Goal: Task Accomplishment & Management: Manage account settings

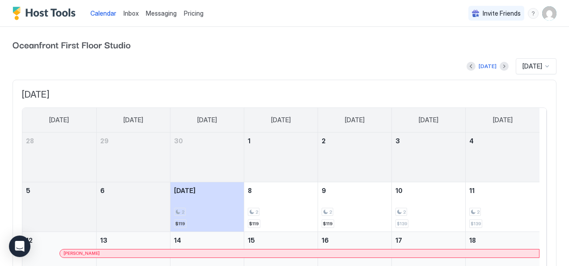
click at [198, 14] on span "Pricing" at bounding box center [194, 13] width 20 height 8
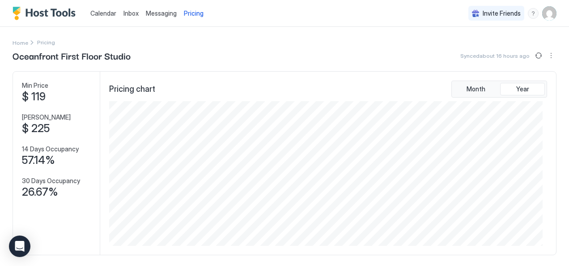
click at [156, 13] on span "Messaging" at bounding box center [161, 13] width 31 height 8
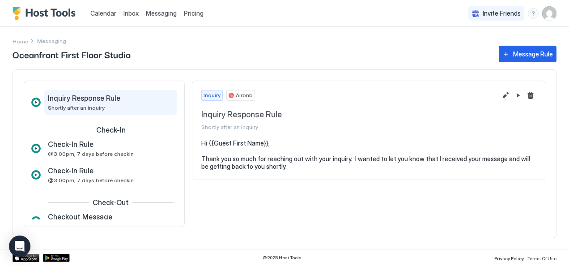
scroll to position [45, 0]
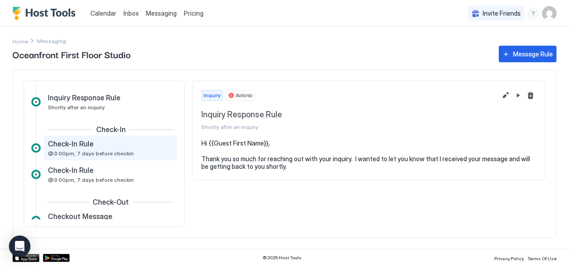
click at [96, 150] on div "Check-In Rule @3:00pm, 7 days before checkin" at bounding box center [104, 147] width 113 height 17
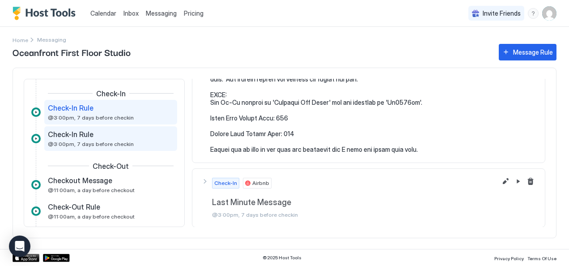
scroll to position [93, 0]
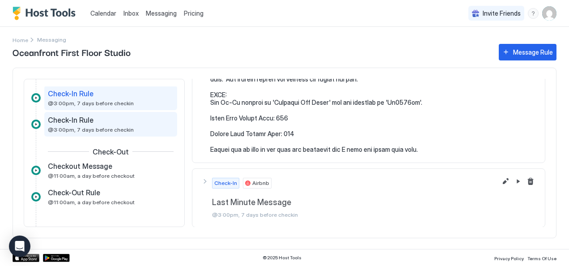
click at [78, 122] on span "Check-In Rule" at bounding box center [71, 119] width 46 height 9
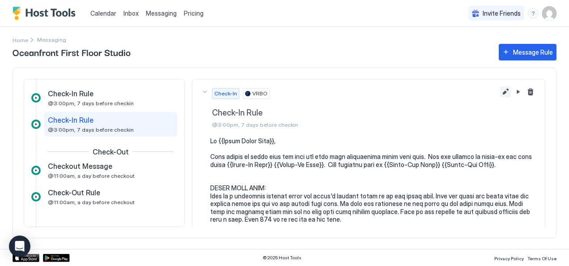
click at [500, 91] on button "Edit message rule" at bounding box center [505, 91] width 11 height 11
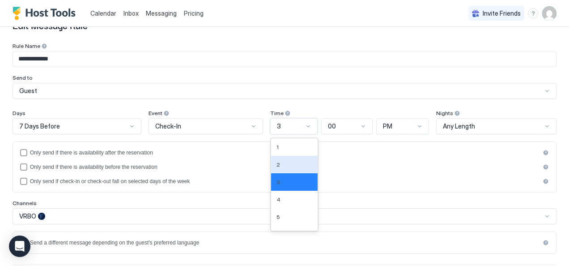
click at [304, 134] on div "12 results available. Use Up and Down to choose options, press Enter to select …" at bounding box center [293, 126] width 47 height 16
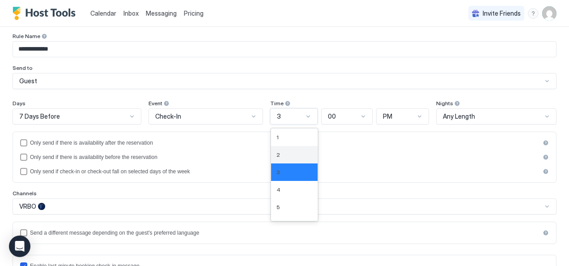
scroll to position [43, 0]
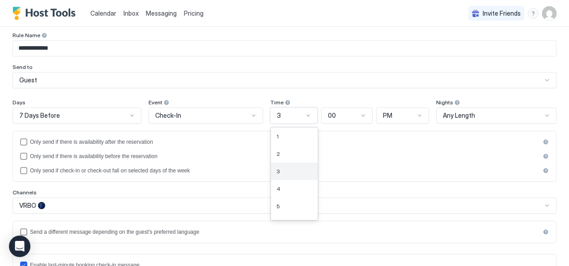
click at [285, 168] on div "3" at bounding box center [295, 171] width 36 height 7
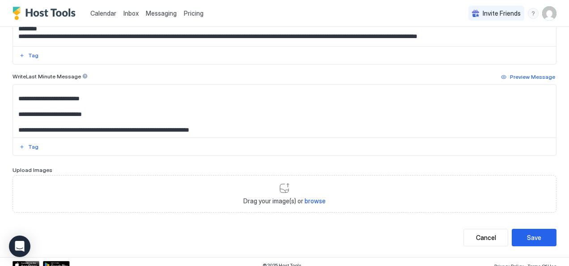
scroll to position [367, 0]
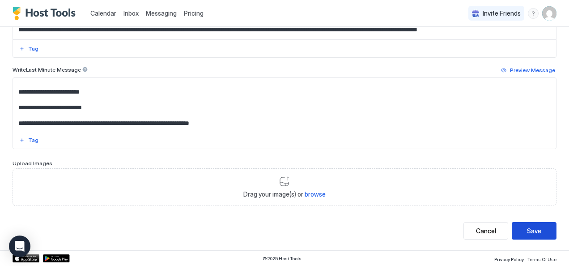
click at [527, 231] on div "Save" at bounding box center [534, 230] width 14 height 9
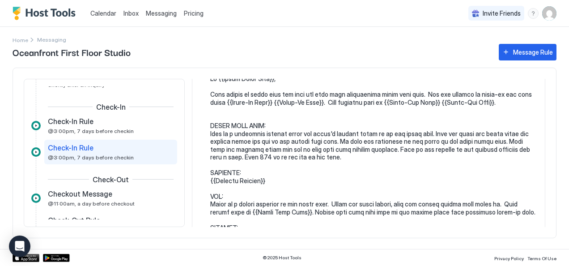
scroll to position [3, 0]
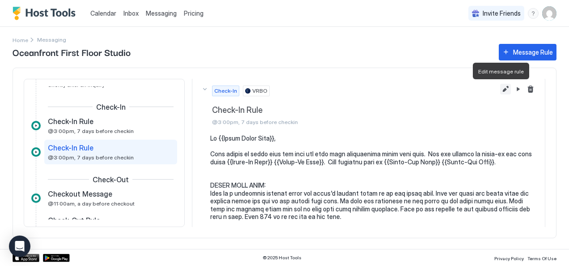
click at [500, 89] on button "Edit message rule" at bounding box center [505, 89] width 11 height 11
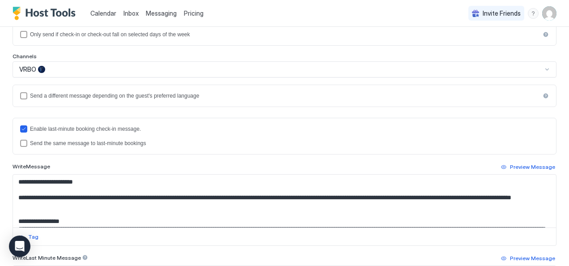
scroll to position [45, 0]
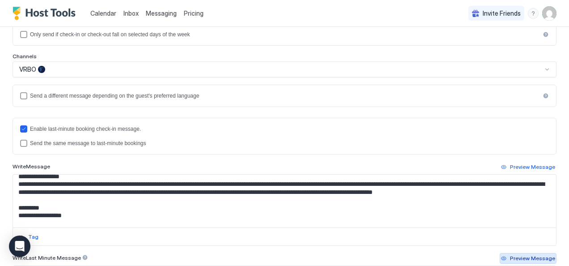
click at [518, 257] on div "Preview Message" at bounding box center [532, 258] width 45 height 8
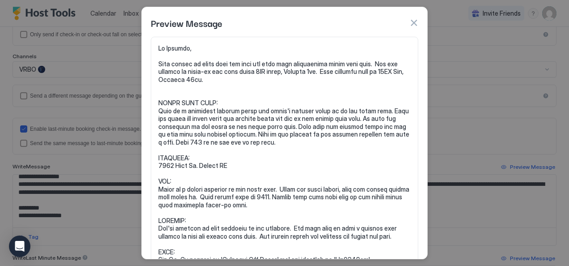
click at [260, 71] on pre at bounding box center [284, 177] width 252 height 266
click at [259, 71] on pre at bounding box center [284, 177] width 252 height 266
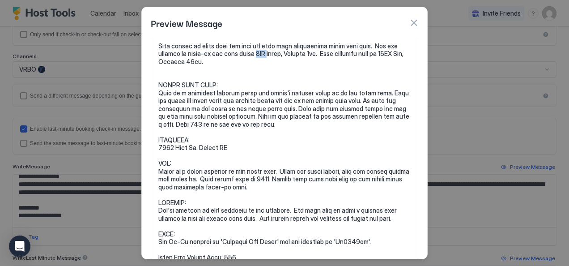
scroll to position [0, 0]
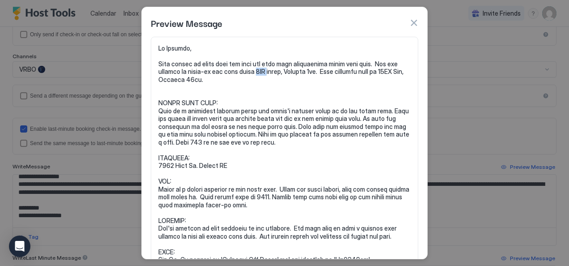
click at [417, 21] on button "button" at bounding box center [414, 22] width 9 height 9
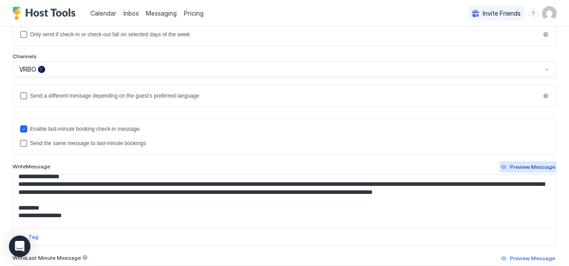
click at [520, 163] on div "Preview Message" at bounding box center [532, 167] width 45 height 8
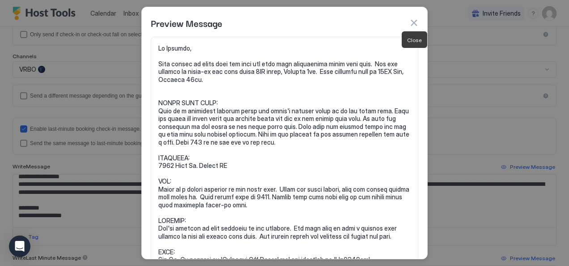
click at [412, 22] on button "button" at bounding box center [414, 22] width 9 height 9
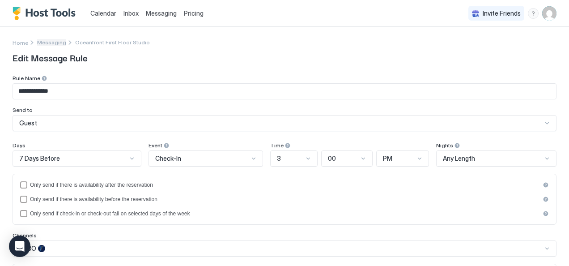
click at [47, 43] on span "Messaging" at bounding box center [51, 42] width 29 height 7
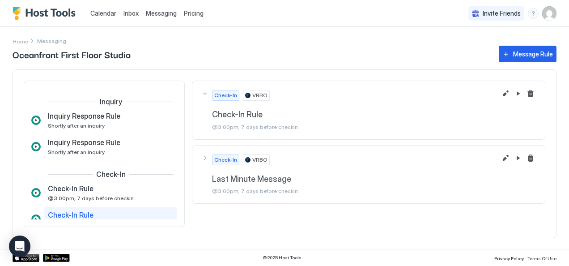
scroll to position [65, 0]
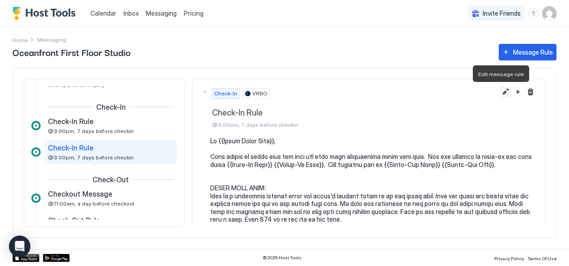
click at [500, 92] on button "Edit message rule" at bounding box center [505, 91] width 11 height 11
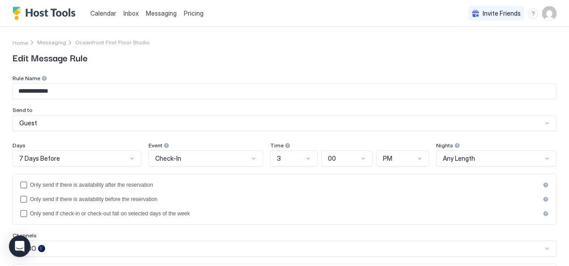
click at [156, 13] on span "Messaging" at bounding box center [161, 13] width 31 height 8
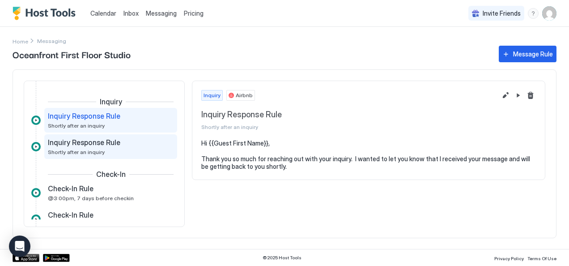
click at [98, 145] on span "Inquiry Response Rule" at bounding box center [84, 142] width 73 height 9
click at [94, 116] on span "Inquiry Response Rule" at bounding box center [84, 115] width 73 height 9
click at [109, 143] on span "Inquiry Response Rule" at bounding box center [84, 142] width 73 height 9
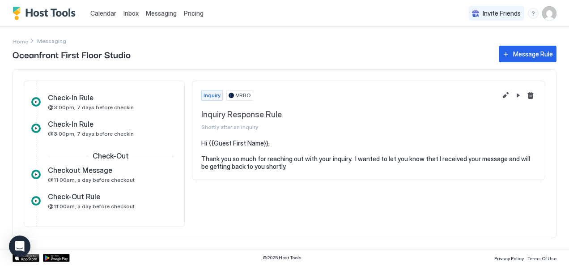
scroll to position [95, 0]
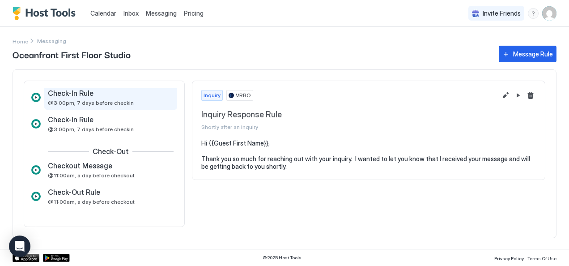
click at [90, 96] on span "Check-In Rule" at bounding box center [71, 93] width 46 height 9
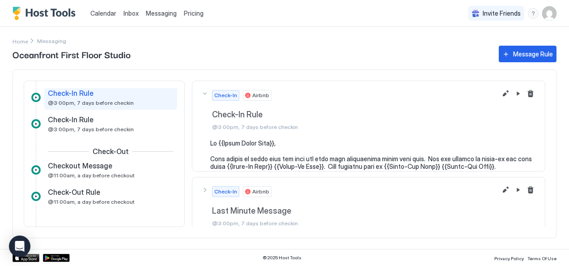
scroll to position [93, 0]
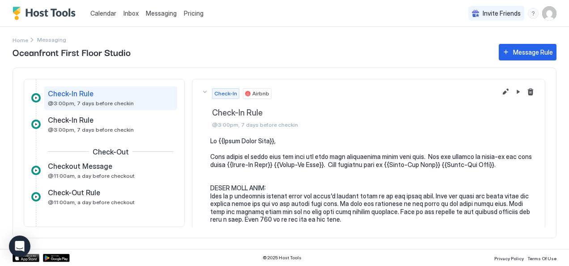
click at [241, 125] on span "@3:00pm, 7 days before checkin" at bounding box center [374, 124] width 324 height 7
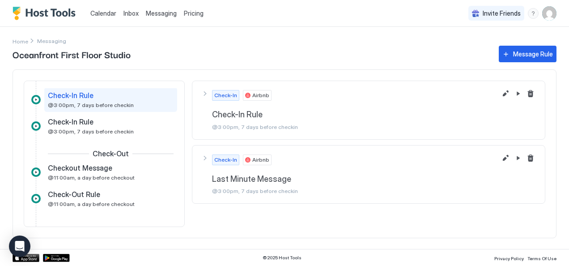
click at [241, 125] on span "@3:00pm, 7 days before checkin" at bounding box center [374, 127] width 324 height 7
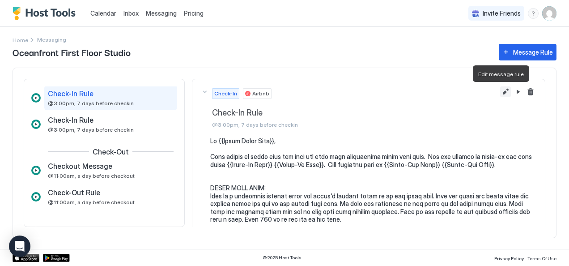
click at [500, 93] on button "Edit message rule" at bounding box center [505, 91] width 11 height 11
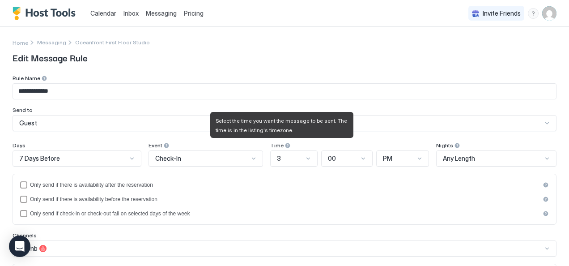
click at [285, 148] on div at bounding box center [288, 145] width 6 height 6
click at [285, 145] on div at bounding box center [288, 145] width 6 height 6
click at [264, 127] on span "Select the time you want the message to be sent. The time is in the listing's t…" at bounding box center [282, 125] width 133 height 16
click at [285, 146] on div at bounding box center [288, 145] width 6 height 6
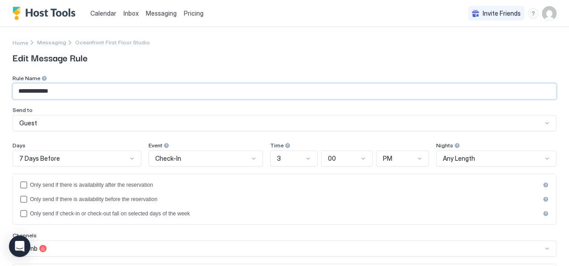
click at [231, 94] on input "**********" at bounding box center [284, 91] width 543 height 15
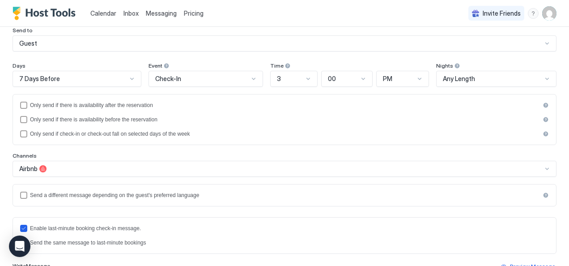
scroll to position [90, 0]
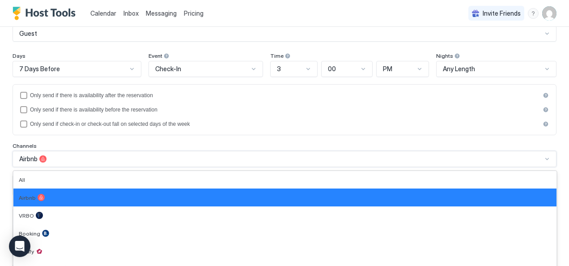
click at [151, 160] on div "7 results available. Use Up and Down to choose options, press Enter to select t…" at bounding box center [285, 159] width 544 height 16
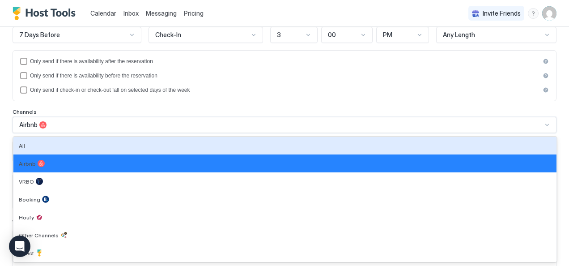
click at [167, 125] on div "Airbnb" at bounding box center [280, 125] width 523 height 8
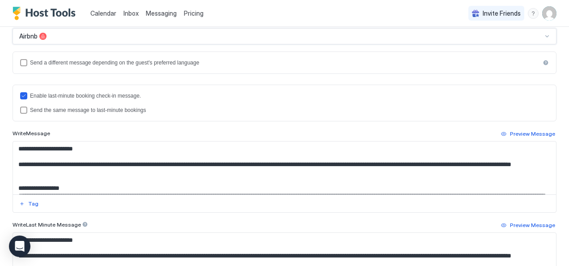
scroll to position [213, 0]
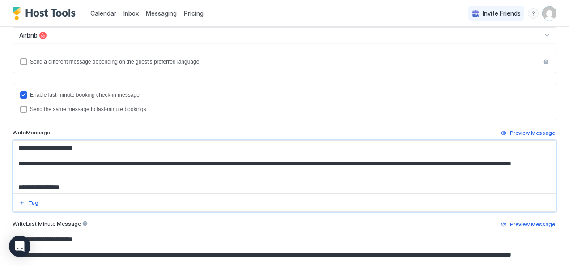
click at [483, 163] on textarea "Input Field" at bounding box center [281, 167] width 537 height 53
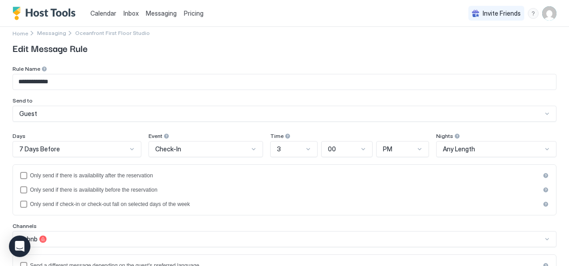
scroll to position [0, 0]
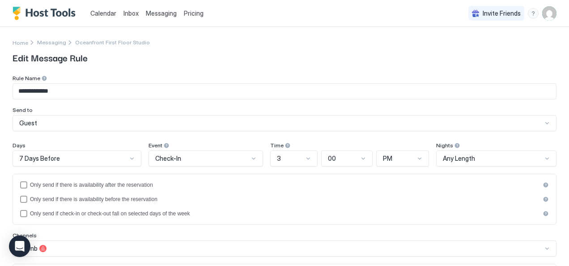
click at [164, 14] on span "Messaging" at bounding box center [161, 13] width 31 height 8
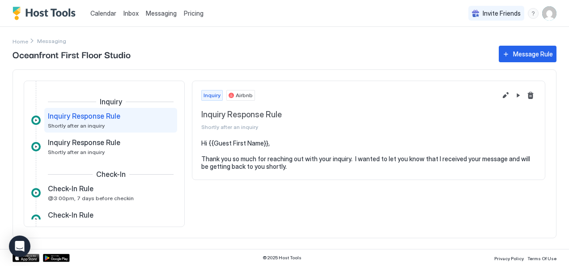
click at [107, 10] on span "Calendar" at bounding box center [103, 13] width 26 height 8
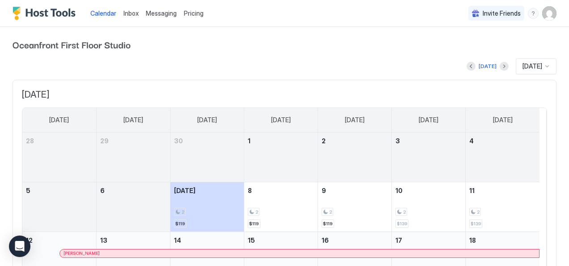
click at [132, 13] on span "Inbox" at bounding box center [131, 13] width 15 height 8
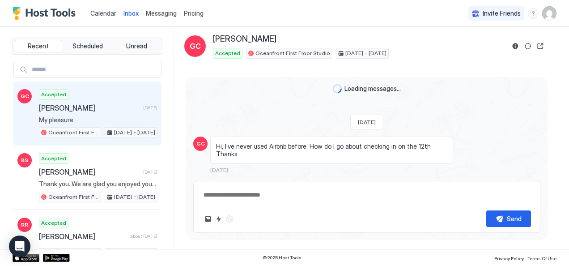
scroll to position [657, 0]
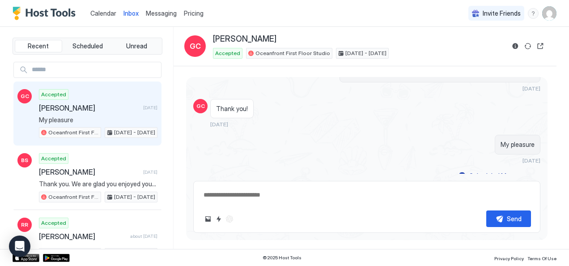
click at [60, 109] on span "[PERSON_NAME]" at bounding box center [89, 107] width 101 height 9
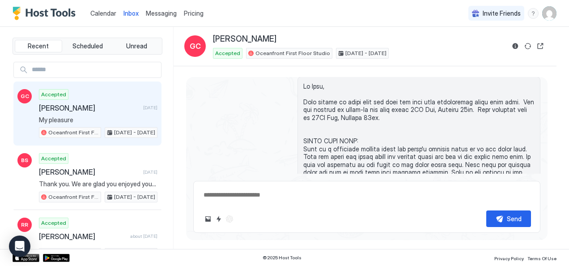
scroll to position [209, 0]
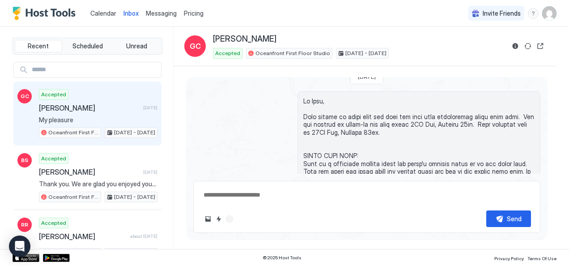
click at [427, 115] on span at bounding box center [419, 238] width 231 height 282
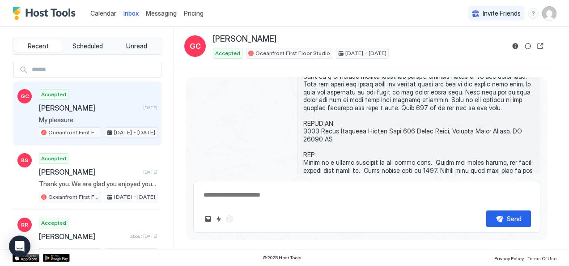
scroll to position [299, 0]
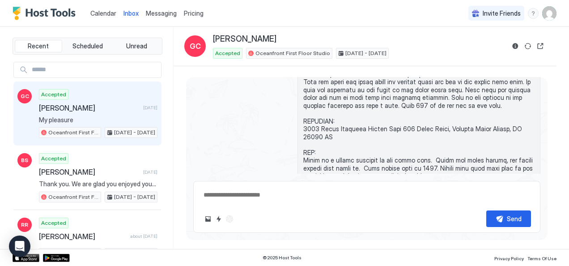
type textarea "*"
click at [158, 14] on span "Messaging" at bounding box center [161, 13] width 31 height 8
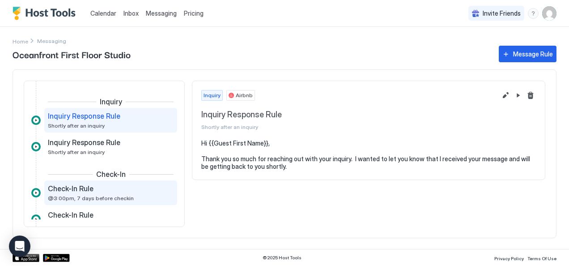
click at [80, 191] on span "Check-In Rule" at bounding box center [71, 188] width 46 height 9
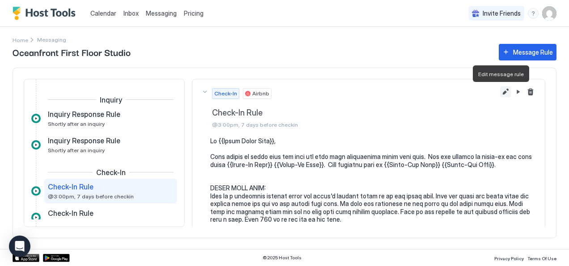
click at [500, 90] on button "Edit message rule" at bounding box center [505, 91] width 11 height 11
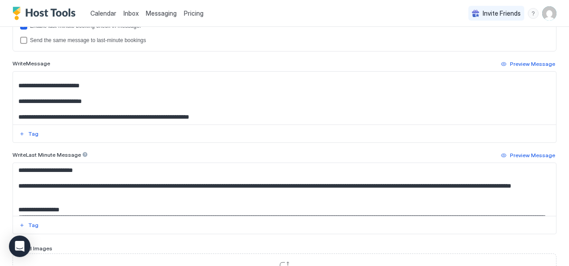
scroll to position [313, 0]
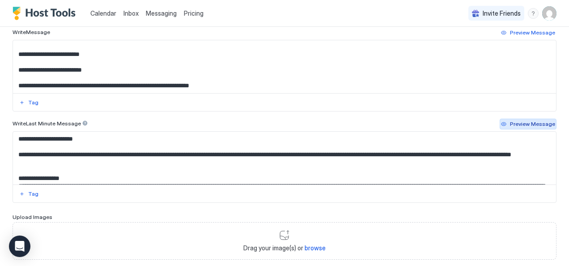
click at [517, 124] on div "Preview Message" at bounding box center [532, 124] width 45 height 8
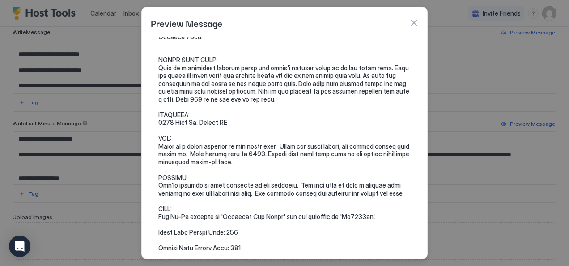
scroll to position [0, 0]
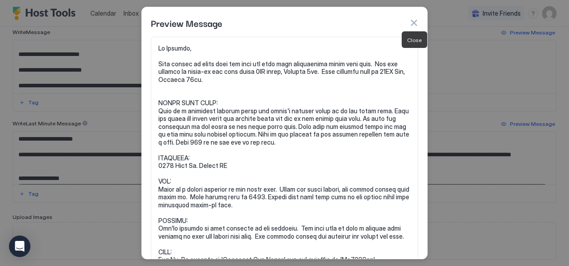
click at [416, 22] on button "button" at bounding box center [414, 22] width 9 height 9
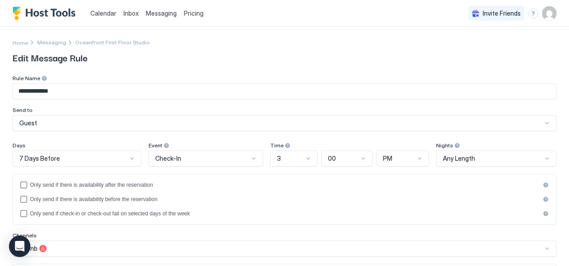
click at [543, 14] on img "User profile" at bounding box center [550, 13] width 14 height 14
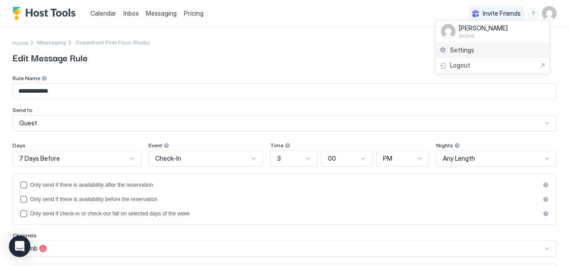
click at [458, 48] on span "Settings" at bounding box center [462, 50] width 24 height 8
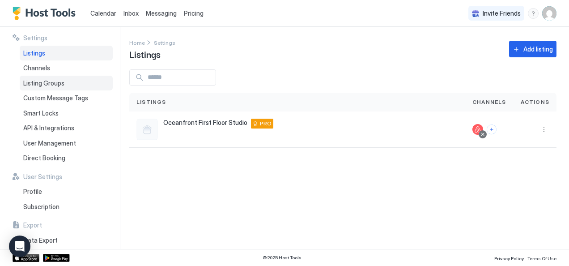
click at [31, 84] on span "Listing Groups" at bounding box center [43, 83] width 41 height 8
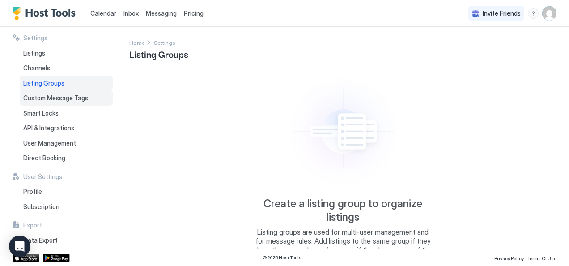
click at [36, 97] on span "Custom Message Tags" at bounding box center [55, 98] width 65 height 8
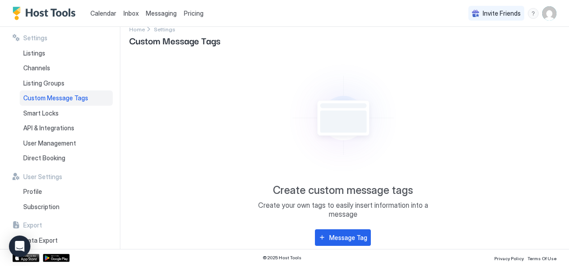
scroll to position [21, 0]
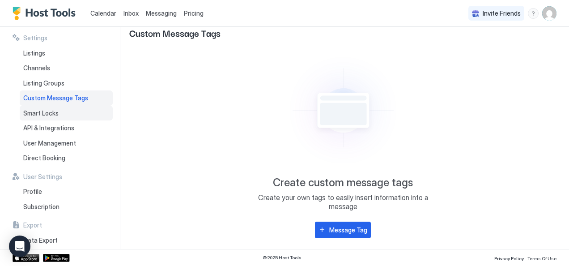
click at [43, 111] on span "Smart Locks" at bounding box center [40, 113] width 35 height 8
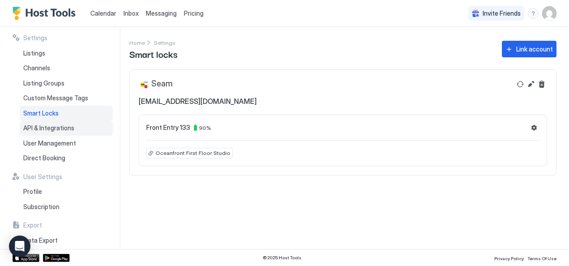
click at [42, 125] on span "API & Integrations" at bounding box center [48, 128] width 51 height 8
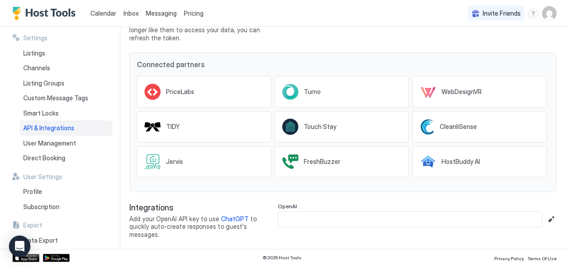
scroll to position [134, 0]
click at [52, 144] on span "User Management" at bounding box center [49, 143] width 53 height 8
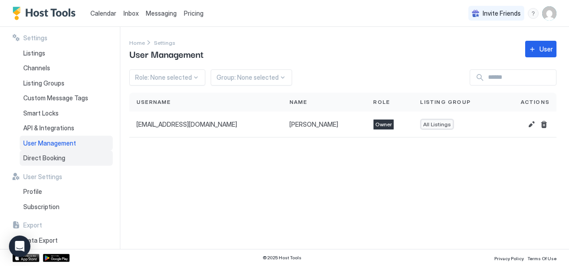
click at [43, 155] on span "Direct Booking" at bounding box center [44, 158] width 42 height 8
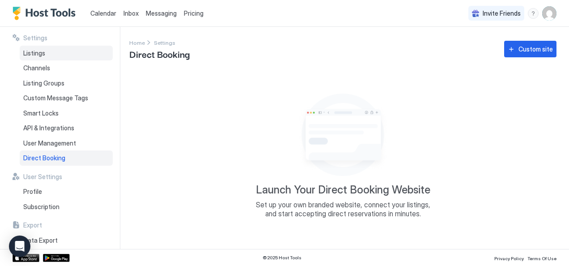
click at [44, 53] on span "Listings" at bounding box center [34, 53] width 22 height 8
